Goal: Task Accomplishment & Management: Use online tool/utility

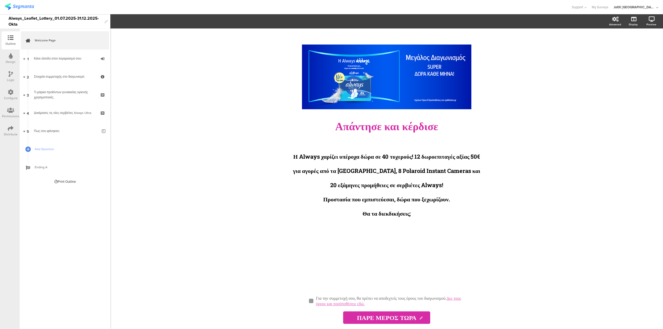
click at [10, 92] on icon at bounding box center [11, 92] width 6 height 6
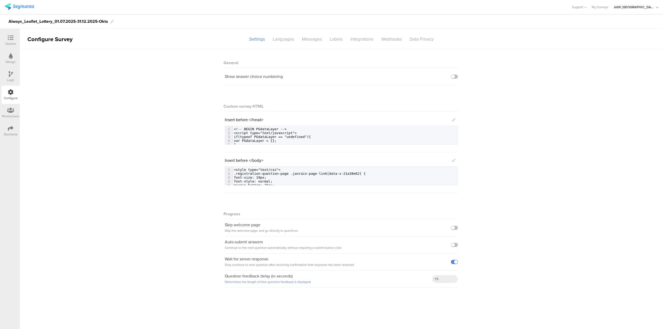
click at [14, 112] on icon at bounding box center [10, 110] width 7 height 6
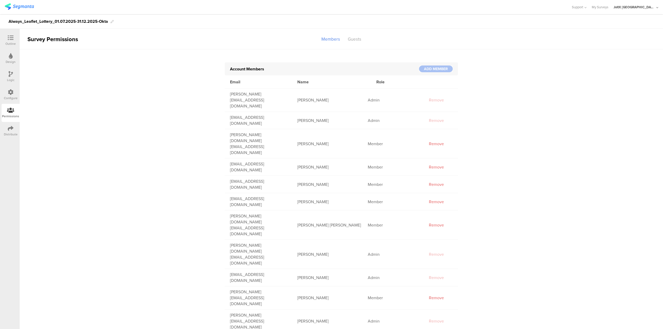
click at [14, 59] on div "Design" at bounding box center [11, 58] width 18 height 18
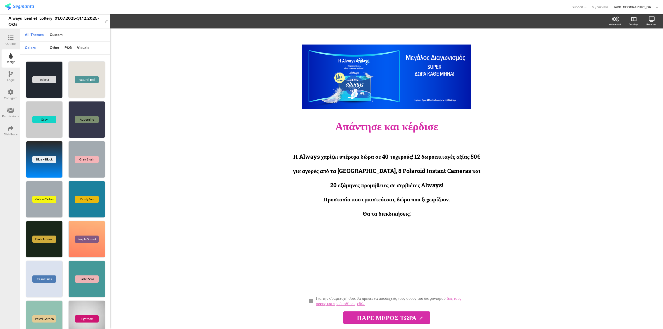
click at [11, 76] on icon at bounding box center [11, 74] width 4 height 6
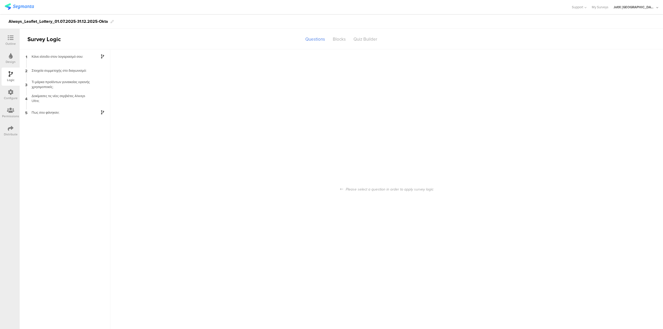
click at [9, 95] on div at bounding box center [11, 92] width 6 height 6
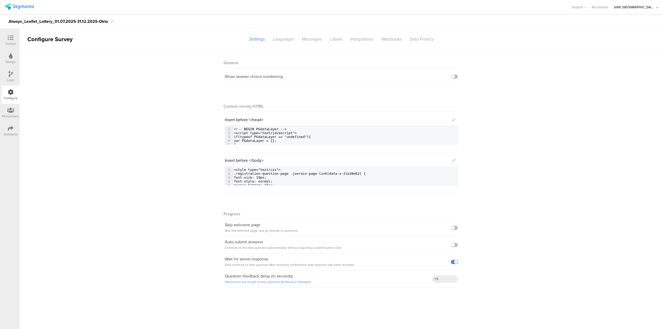
click at [11, 122] on div "Distribute" at bounding box center [11, 131] width 18 height 18
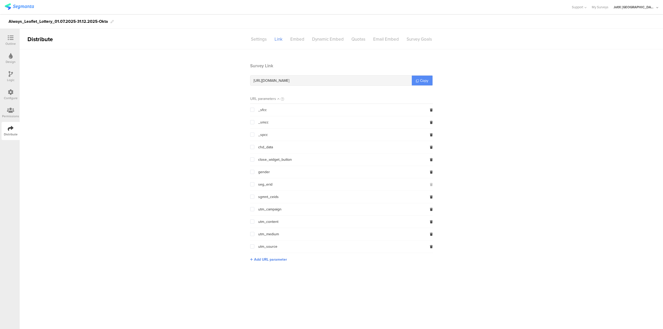
click at [421, 81] on span "Copy" at bounding box center [424, 80] width 8 height 5
click at [258, 40] on div "Settings" at bounding box center [259, 39] width 24 height 9
